Goal: Information Seeking & Learning: Learn about a topic

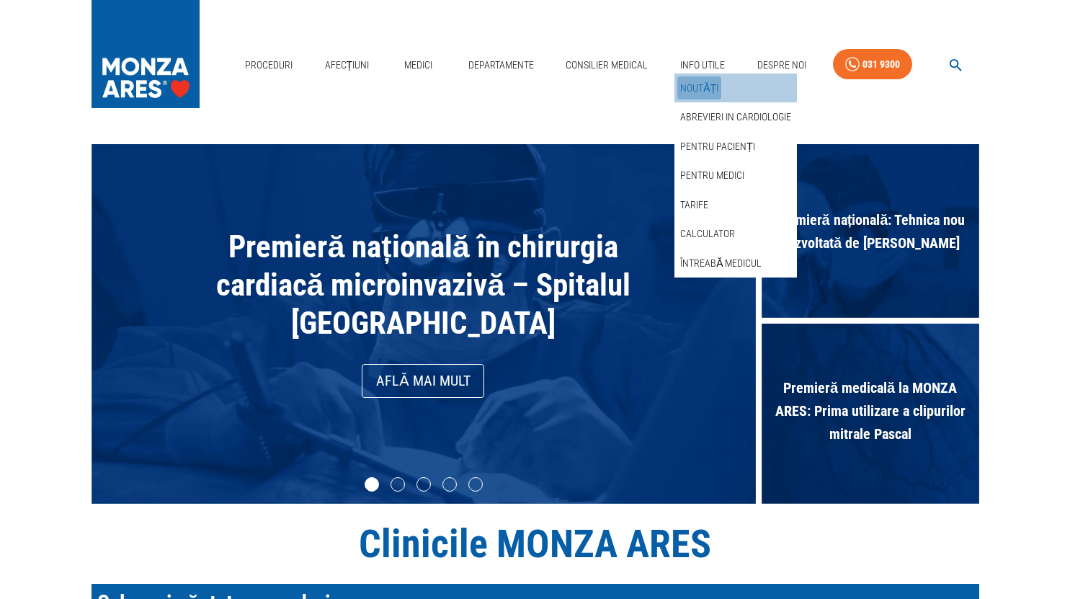
drag, startPoint x: 0, startPoint y: 0, endPoint x: 709, endPoint y: 84, distance: 714.0
click at [709, 84] on link "Noutăți" at bounding box center [699, 88] width 44 height 24
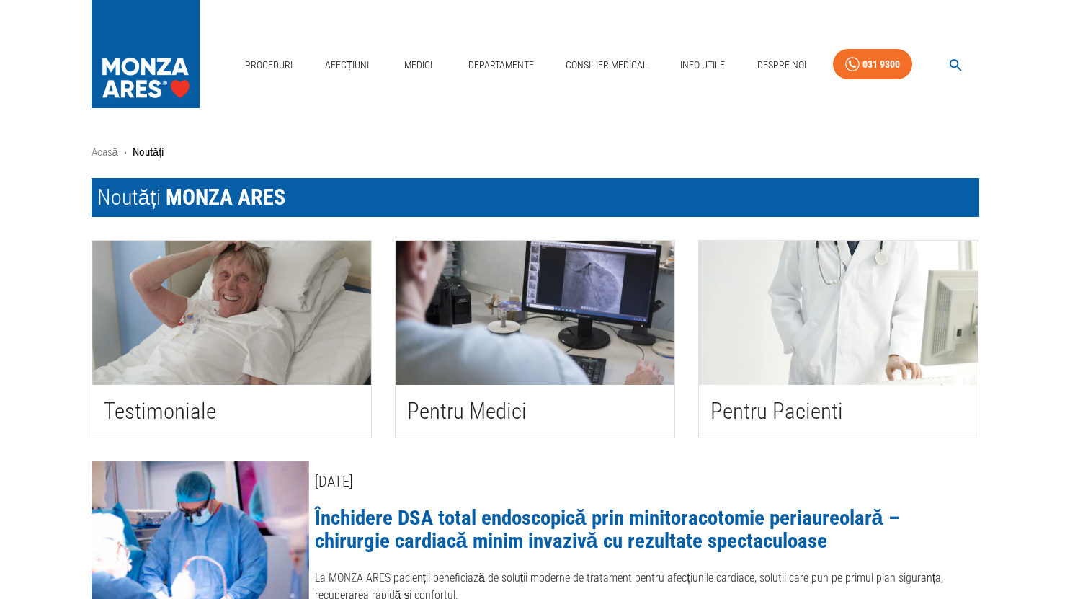
click at [564, 365] on img "button" at bounding box center [535, 313] width 279 height 144
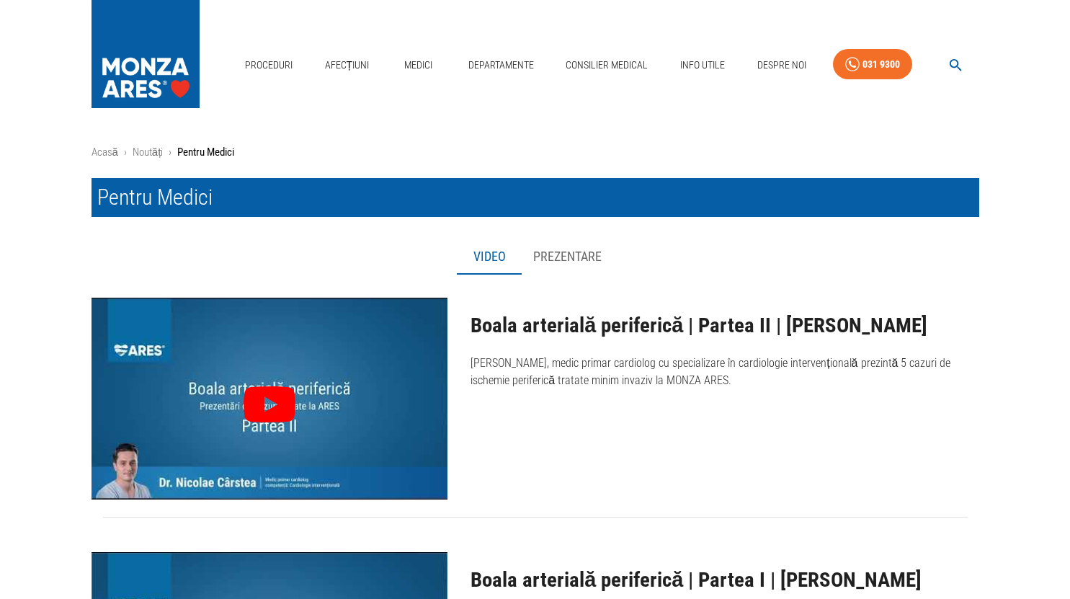
click at [567, 260] on button "Prezentare" at bounding box center [568, 257] width 92 height 35
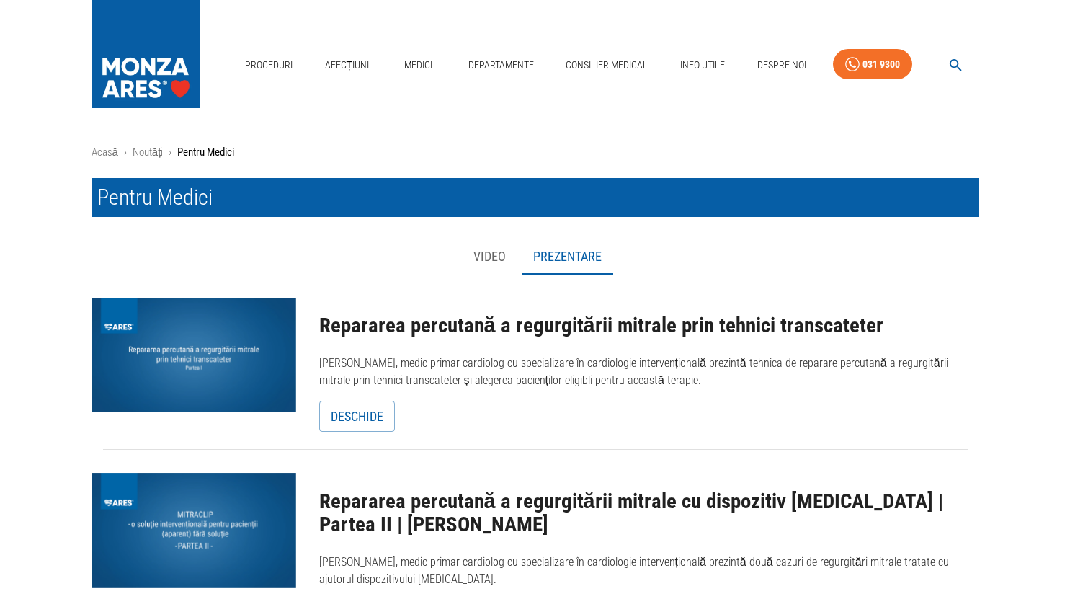
click at [463, 261] on button "Video" at bounding box center [489, 257] width 65 height 35
